Goal: Transaction & Acquisition: Purchase product/service

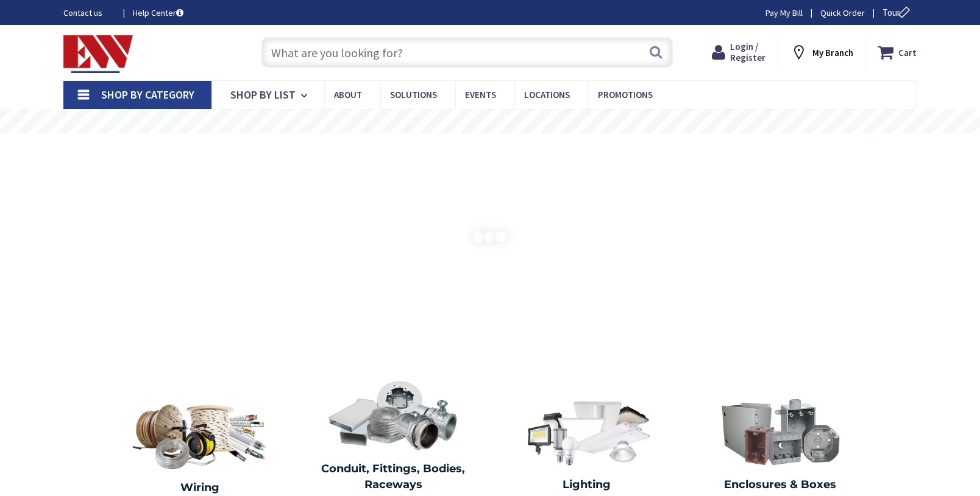
click at [403, 46] on input "text" at bounding box center [466, 52] width 411 height 30
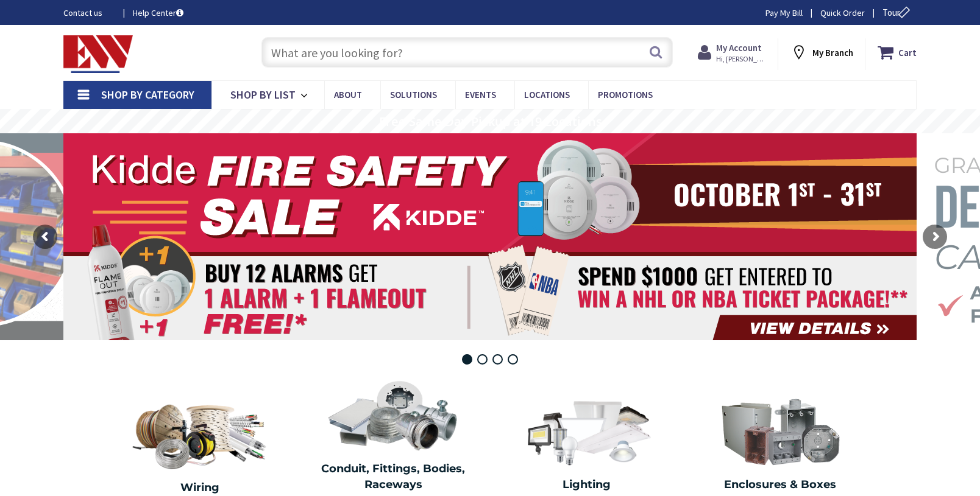
click at [756, 57] on span "Hi, [PERSON_NAME]" at bounding box center [742, 59] width 52 height 10
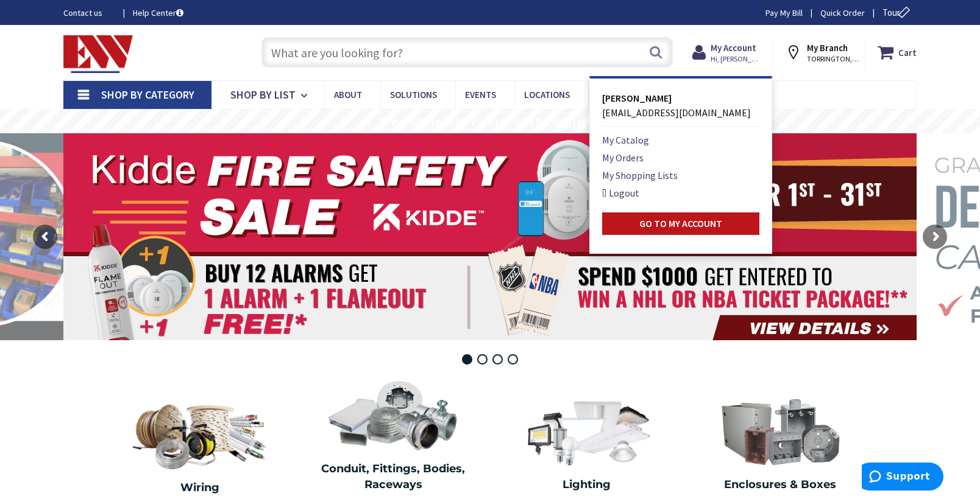
click at [556, 54] on input "text" at bounding box center [466, 52] width 411 height 30
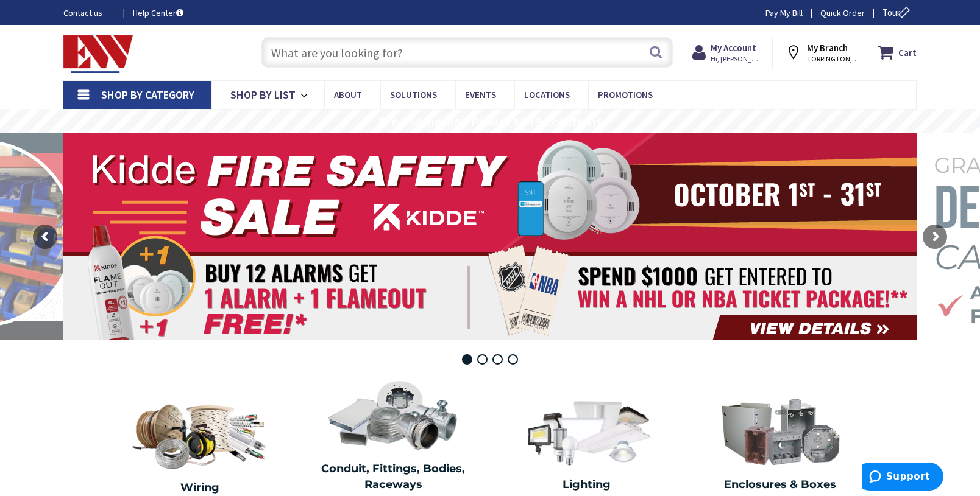
paste input "A17-4T240N/480"
type input "A17-4T240N/480"
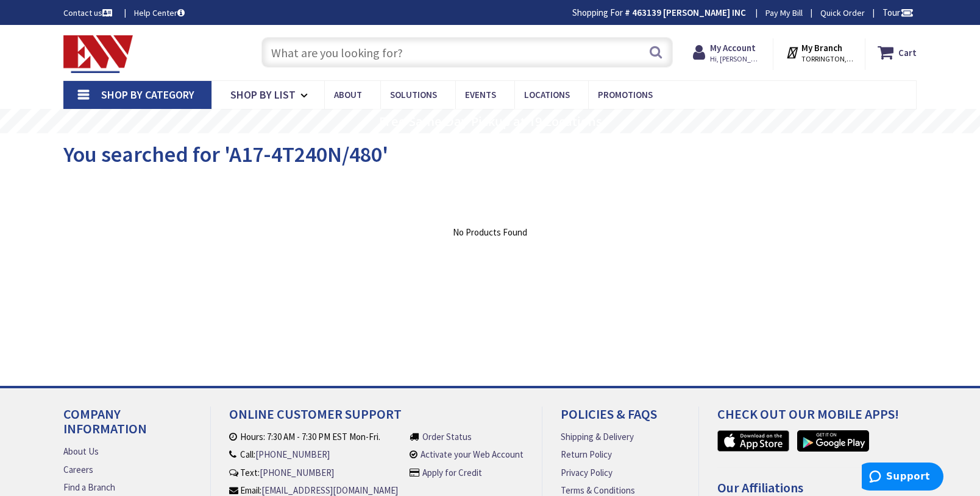
click at [360, 46] on input "text" at bounding box center [466, 52] width 411 height 30
click at [786, 263] on div "View Subcategories Clear all No Products Found We found a particular page for y…" at bounding box center [489, 270] width 853 height 183
click at [302, 102] on icon at bounding box center [306, 95] width 12 height 27
click at [312, 91] on link "Shop By List" at bounding box center [267, 95] width 113 height 28
click at [302, 93] on icon at bounding box center [306, 95] width 12 height 27
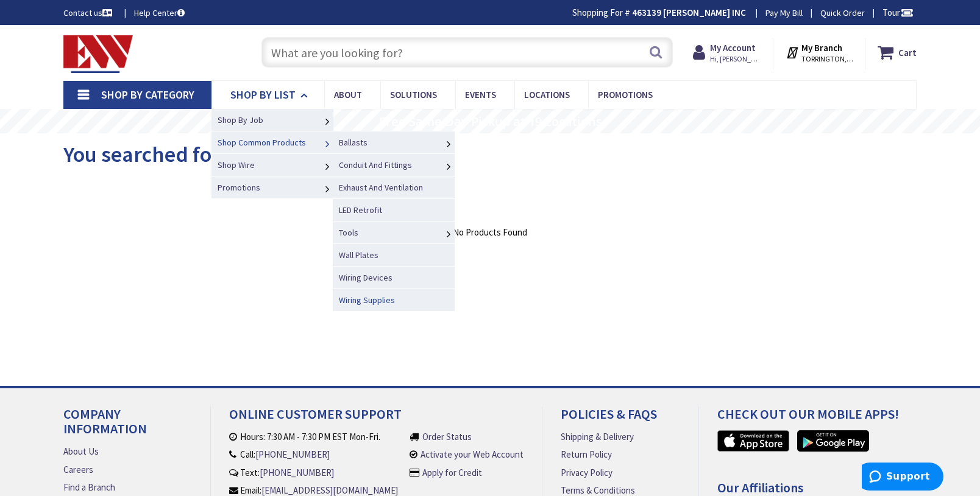
click at [372, 298] on span "Wiring Supplies" at bounding box center [367, 300] width 56 height 11
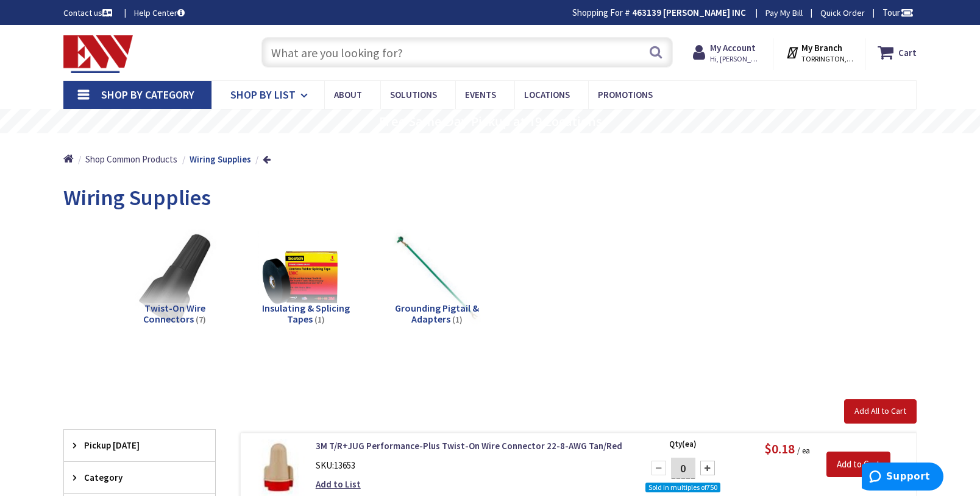
click at [300, 99] on icon at bounding box center [306, 95] width 12 height 27
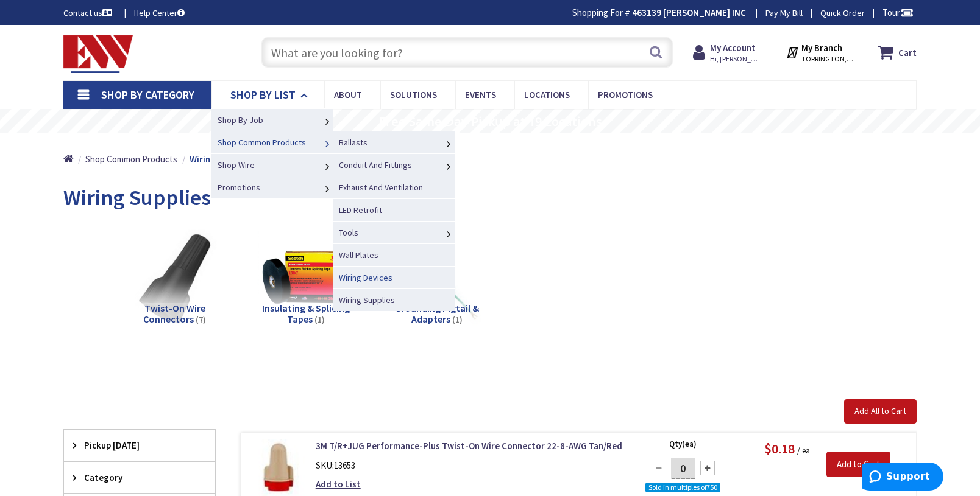
click at [367, 274] on span "Wiring Devices" at bounding box center [366, 277] width 54 height 11
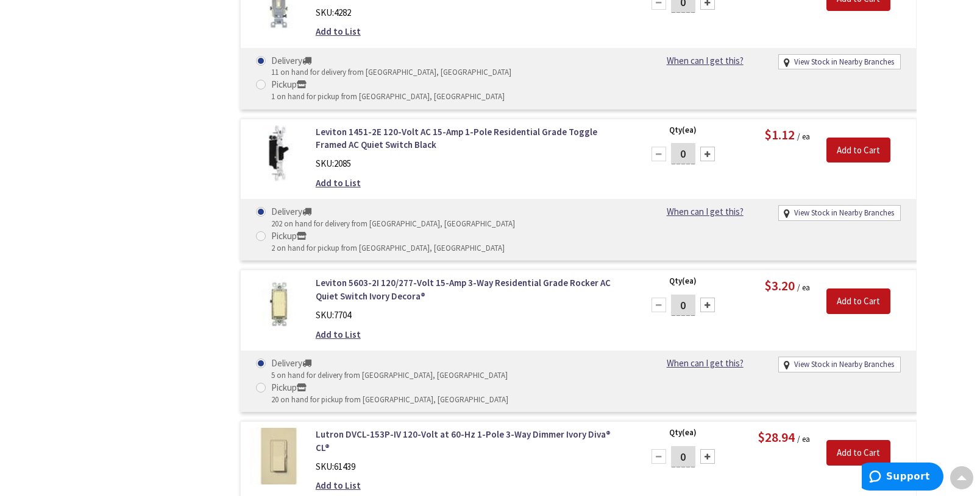
scroll to position [5451, 0]
